Goal: Transaction & Acquisition: Purchase product/service

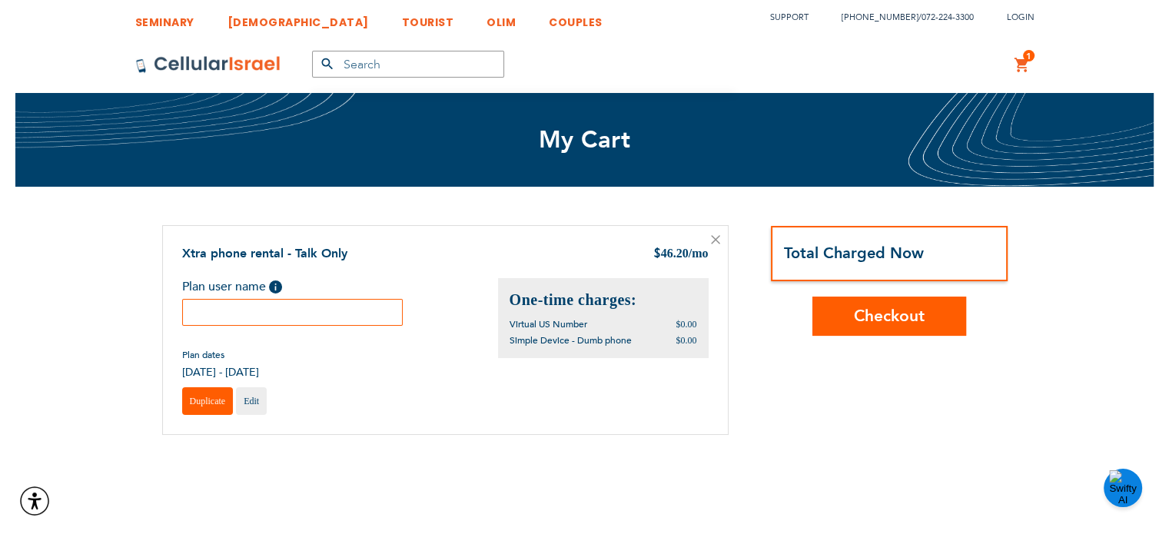
click at [207, 397] on span "Duplicate" at bounding box center [208, 401] width 36 height 11
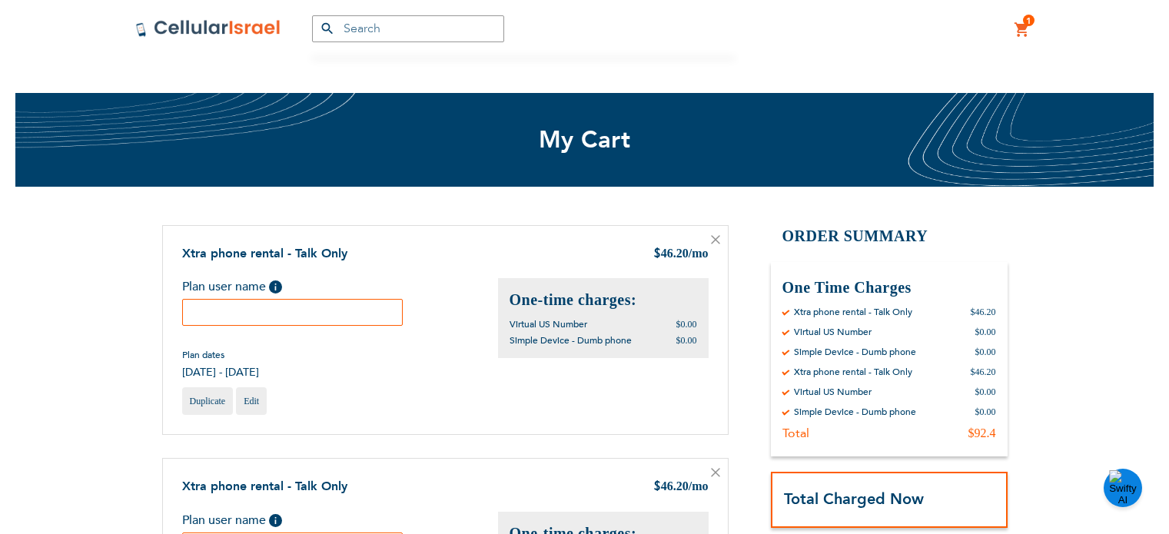
scroll to position [147, 0]
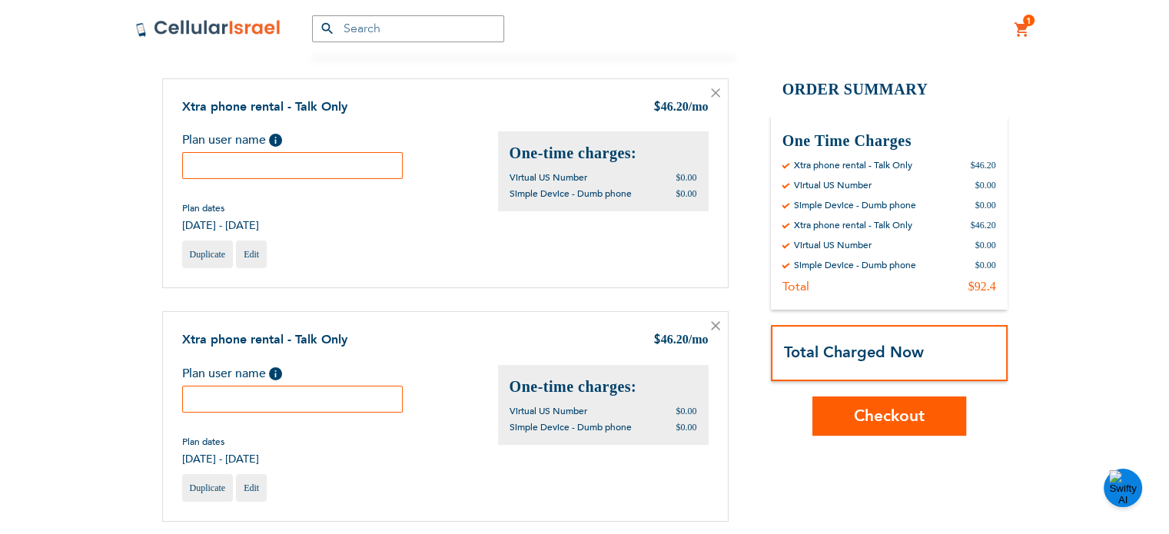
click at [298, 164] on input "text" at bounding box center [292, 165] width 221 height 27
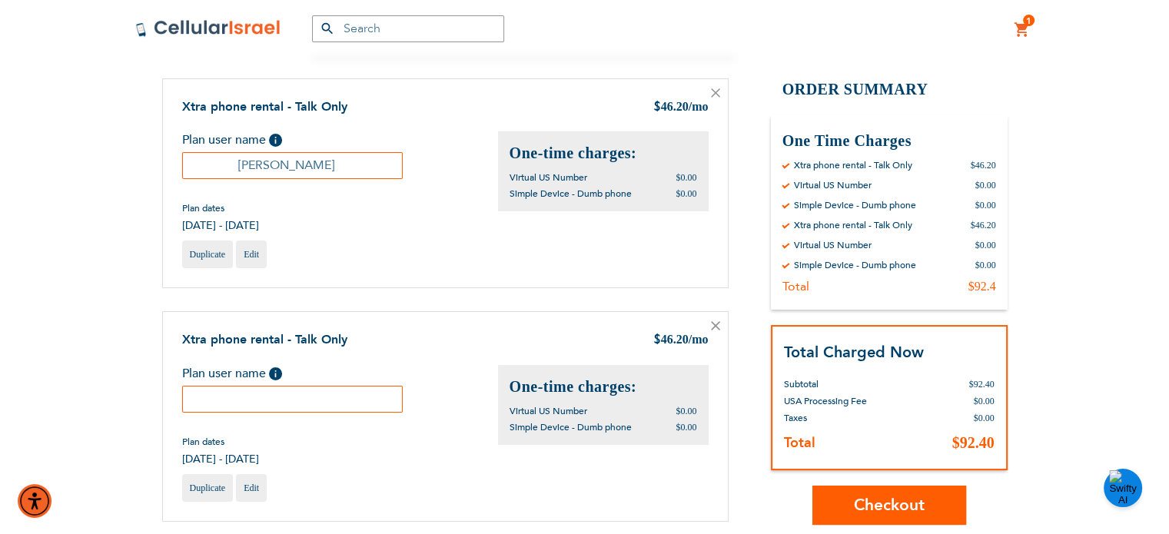
type input "[PERSON_NAME]"
click at [296, 396] on input "text" at bounding box center [292, 399] width 221 height 27
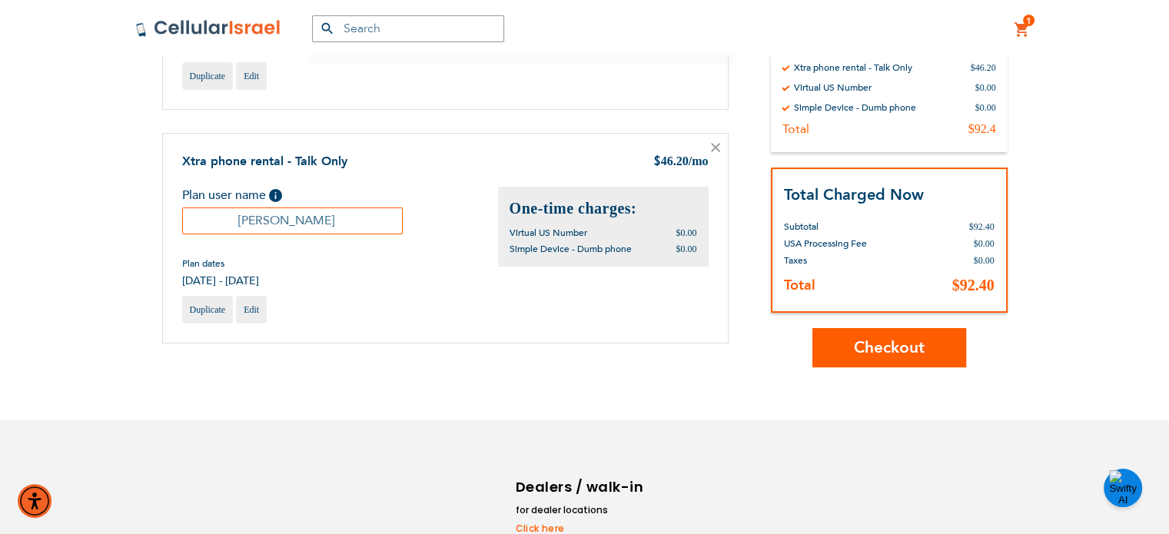
scroll to position [329, 0]
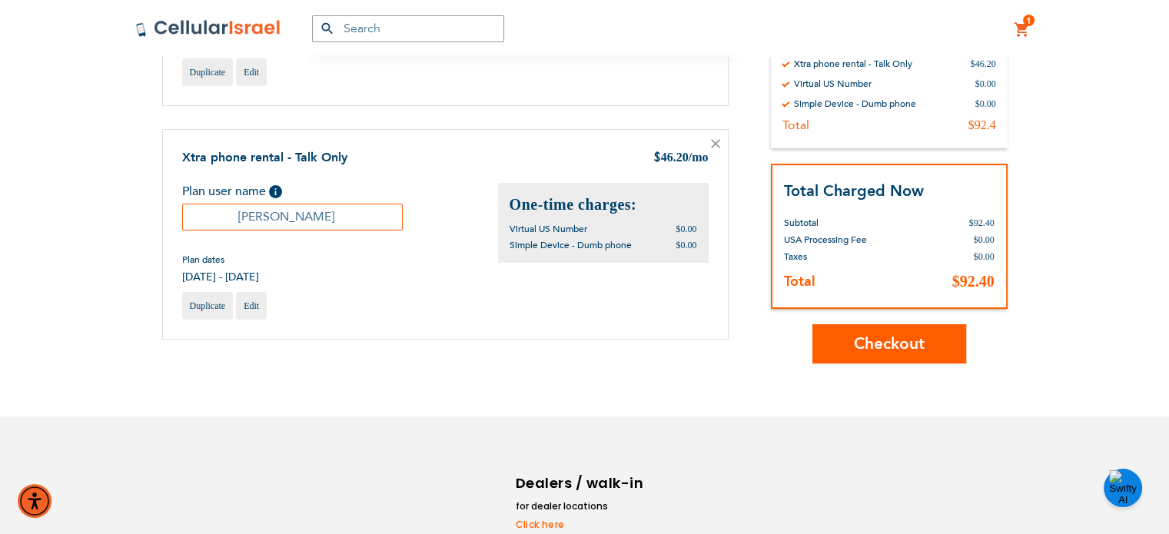
type input "[PERSON_NAME]"
click at [885, 344] on span "Checkout" at bounding box center [889, 343] width 71 height 22
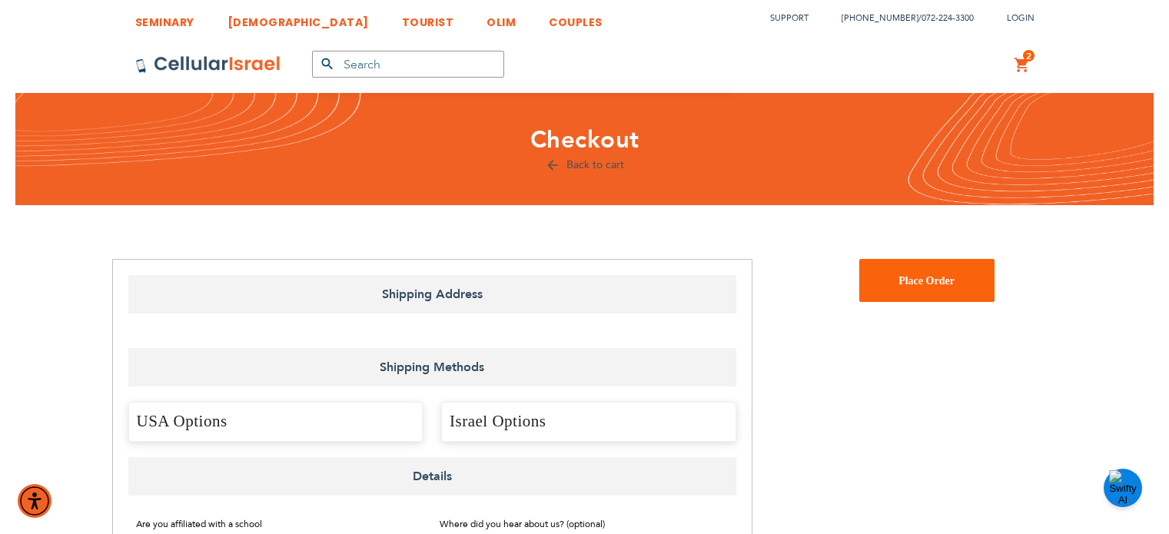
select select "US"
